Goal: Complete application form

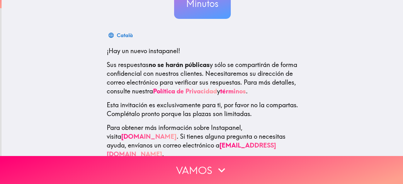
scroll to position [86, 0]
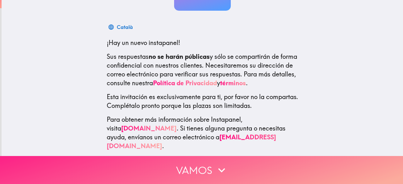
click at [188, 156] on button "Vamos" at bounding box center [201, 170] width 403 height 28
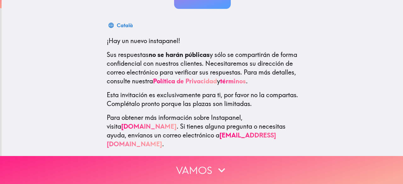
scroll to position [0, 0]
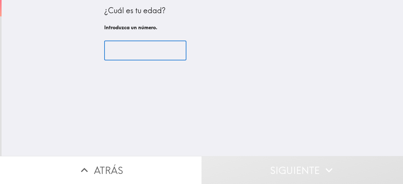
click at [143, 52] on input "number" at bounding box center [145, 51] width 82 height 20
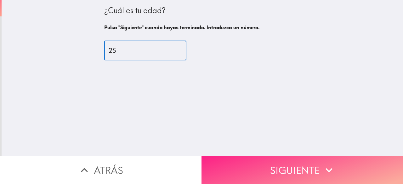
type input "25"
click at [283, 173] on button "Siguiente" at bounding box center [301, 170] width 201 height 28
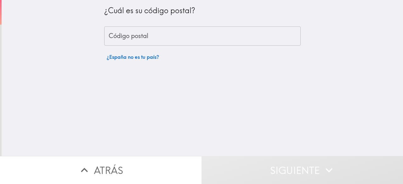
click at [155, 34] on input "Código postal" at bounding box center [202, 36] width 196 height 20
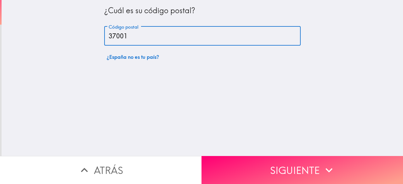
type input "37001"
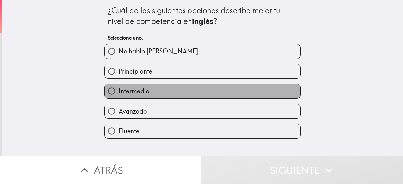
click at [133, 92] on span "Intermedio" at bounding box center [134, 91] width 31 height 9
click at [119, 92] on input "Intermedio" at bounding box center [111, 91] width 14 height 14
radio input "true"
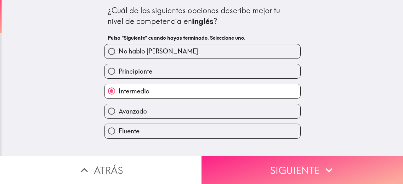
click at [267, 158] on button "Siguiente" at bounding box center [301, 170] width 201 height 28
